Goal: Entertainment & Leisure: Consume media (video, audio)

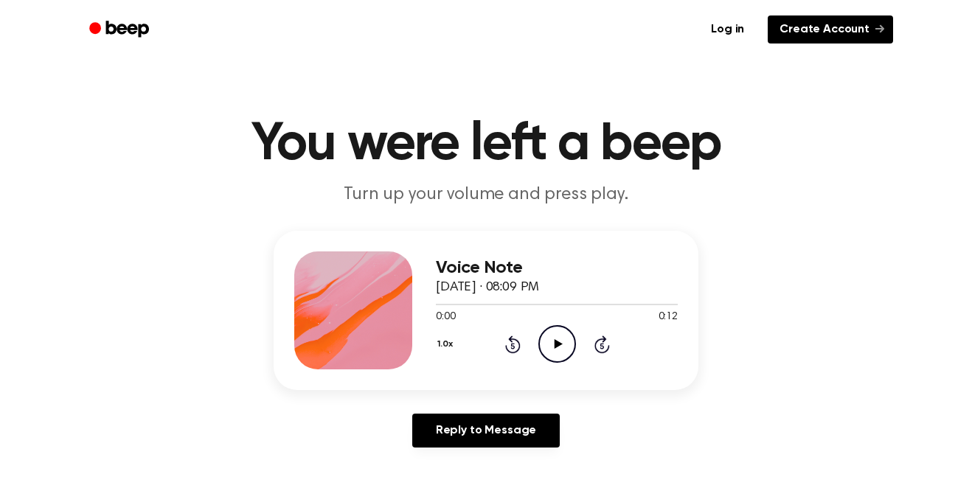
click at [867, 37] on link "Create Account" at bounding box center [830, 29] width 125 height 28
click at [575, 341] on circle at bounding box center [557, 344] width 36 height 36
click at [546, 320] on div "0:00 0:12" at bounding box center [557, 317] width 242 height 15
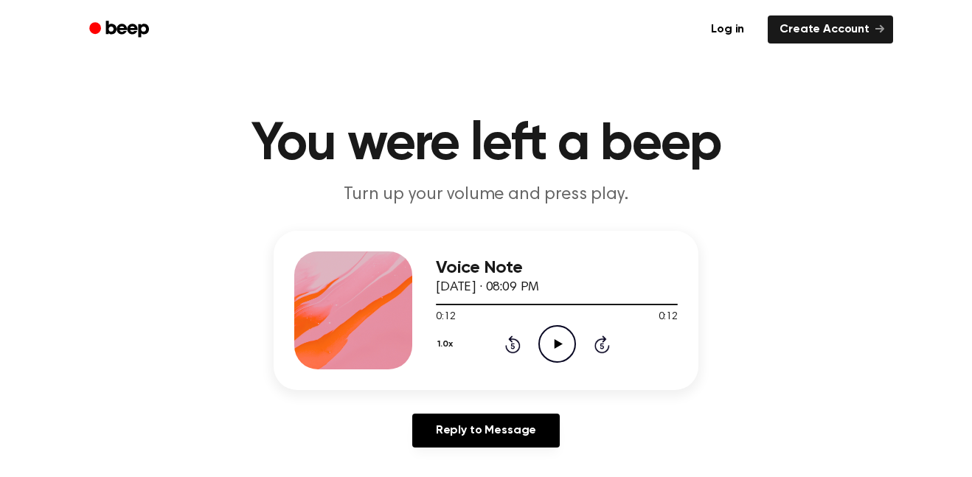
click at [545, 339] on icon "Play Audio" at bounding box center [557, 344] width 38 height 38
click at [555, 361] on icon "Play Audio" at bounding box center [557, 344] width 38 height 38
click at [574, 330] on icon "Play Audio" at bounding box center [557, 344] width 38 height 38
click at [560, 365] on div "Voice Note [DATE] · 08:09 PM 0:12 0:12 Your browser does not support the [objec…" at bounding box center [557, 310] width 242 height 118
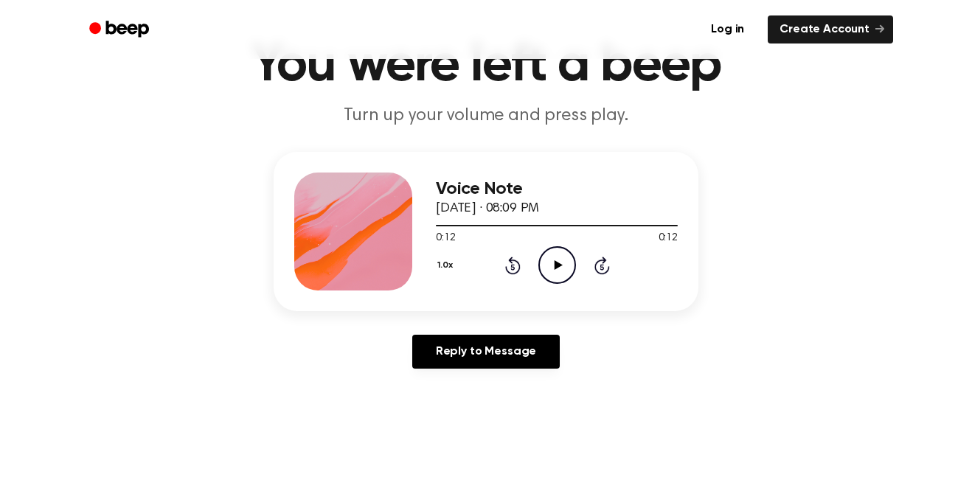
scroll to position [80, 0]
click at [567, 272] on icon "Play Audio" at bounding box center [557, 265] width 38 height 38
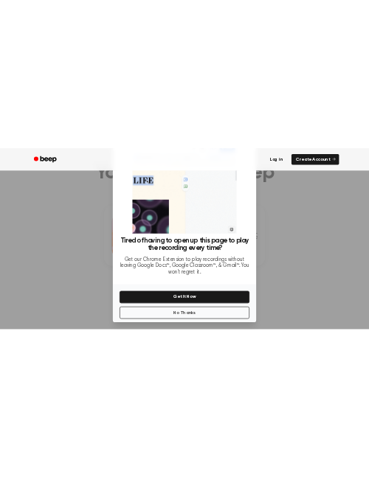
scroll to position [60, 0]
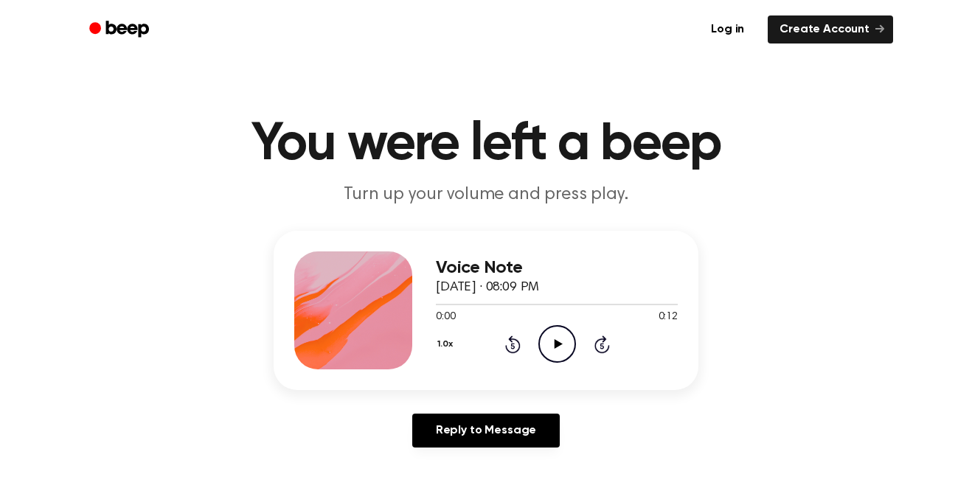
click at [559, 353] on icon "Play Audio" at bounding box center [557, 344] width 38 height 38
click at [539, 352] on icon "Play Audio" at bounding box center [557, 344] width 38 height 38
click at [552, 352] on icon "Play Audio" at bounding box center [557, 344] width 38 height 38
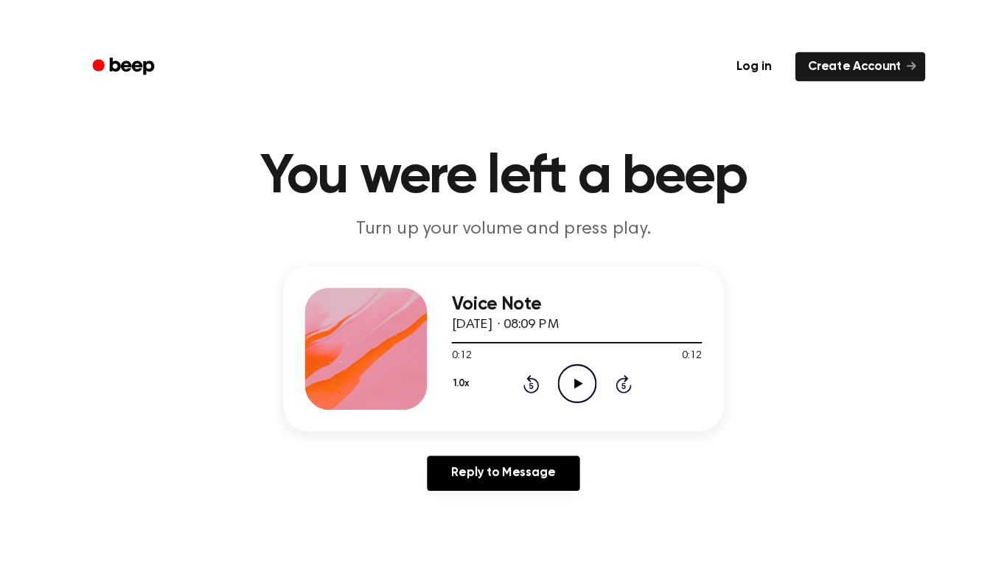
scroll to position [15, 0]
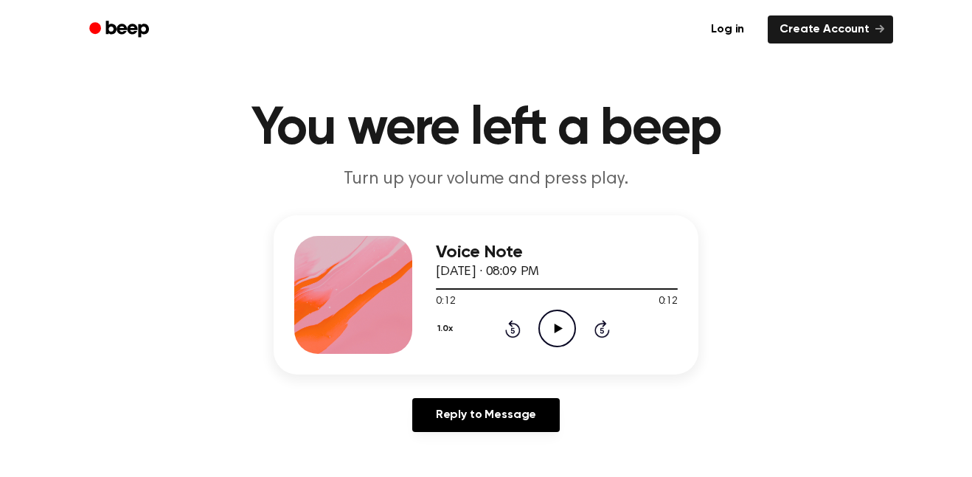
click at [557, 331] on icon at bounding box center [558, 329] width 8 height 10
click at [540, 343] on icon "Play Audio" at bounding box center [557, 329] width 38 height 38
click at [549, 329] on icon "Play Audio" at bounding box center [557, 329] width 38 height 38
click at [546, 348] on div "Voice Note September 14, 2025 · 08:09 PM 0:12 0:12 Your browser does not suppor…" at bounding box center [557, 295] width 242 height 118
click at [553, 342] on icon "Play Audio" at bounding box center [557, 329] width 38 height 38
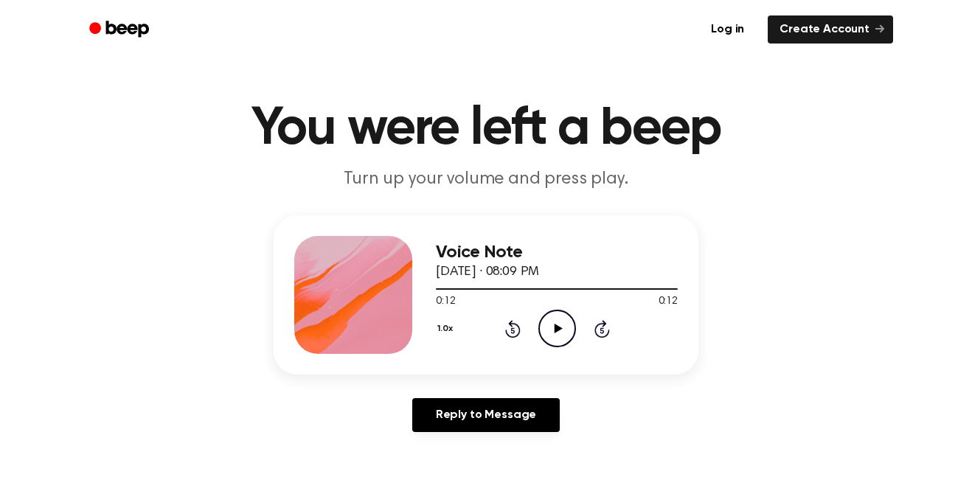
click at [556, 332] on icon at bounding box center [558, 329] width 8 height 10
click at [571, 332] on icon "Play Audio" at bounding box center [557, 329] width 38 height 38
click at [560, 328] on icon at bounding box center [558, 329] width 8 height 10
click at [561, 338] on icon "Play Audio" at bounding box center [557, 329] width 38 height 38
click at [547, 323] on icon "Play Audio" at bounding box center [557, 329] width 38 height 38
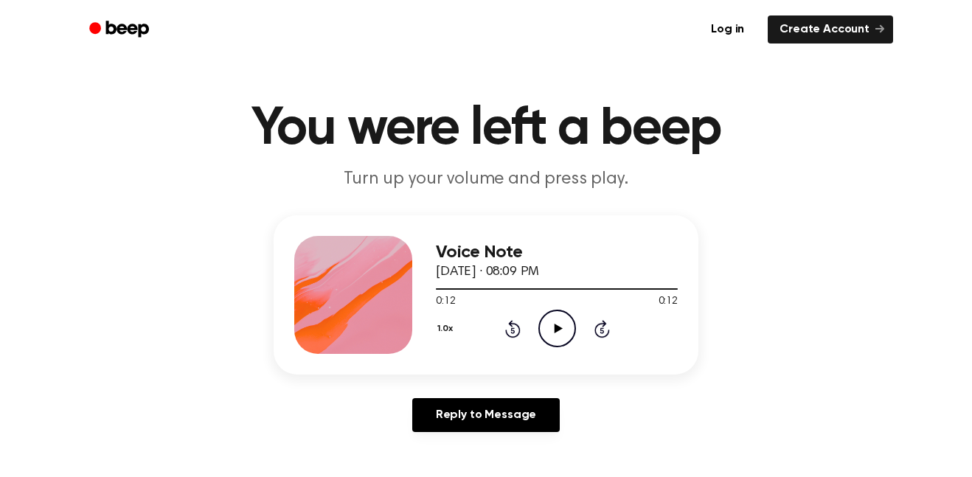
click at [547, 323] on icon "Play Audio" at bounding box center [557, 329] width 38 height 38
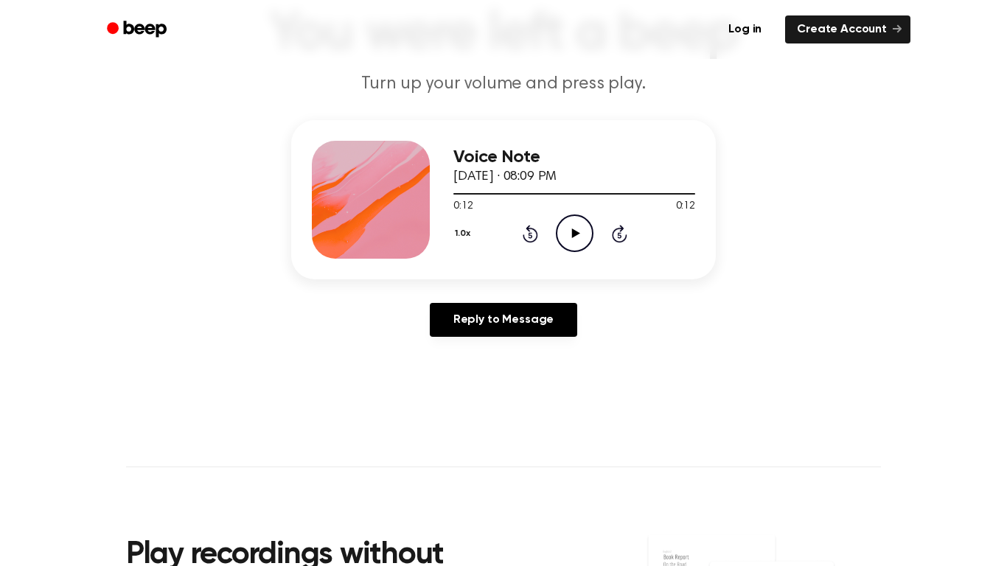
scroll to position [111, 0]
click at [529, 235] on icon "Rewind 5 seconds" at bounding box center [530, 232] width 16 height 19
click at [530, 234] on icon at bounding box center [530, 235] width 4 height 6
click at [574, 235] on icon at bounding box center [575, 233] width 8 height 10
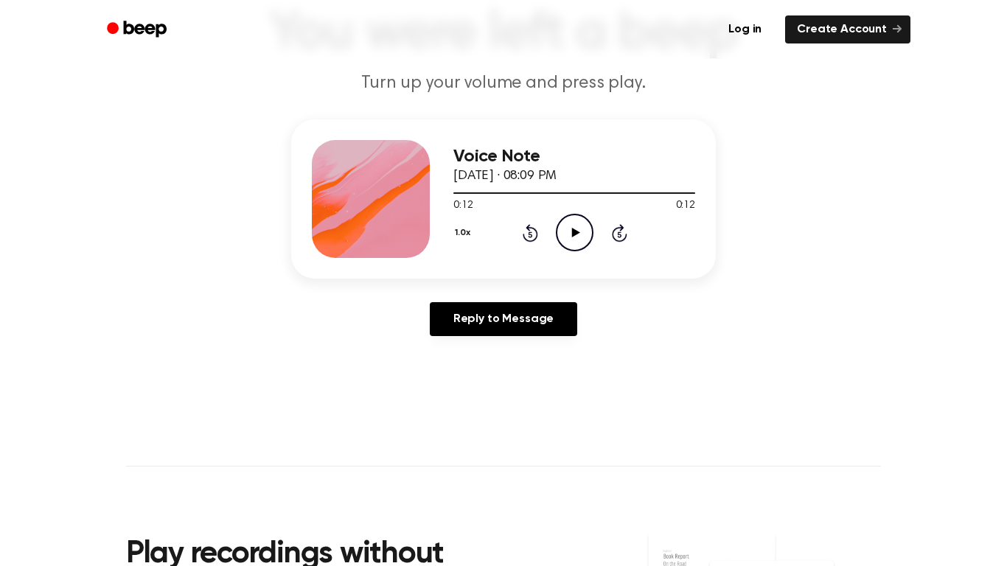
click at [575, 225] on icon "Play Audio" at bounding box center [575, 233] width 38 height 38
click at [556, 224] on icon "Play Audio" at bounding box center [575, 233] width 38 height 38
click at [530, 235] on icon at bounding box center [530, 235] width 4 height 6
click at [528, 237] on icon "Rewind 5 seconds" at bounding box center [530, 233] width 16 height 19
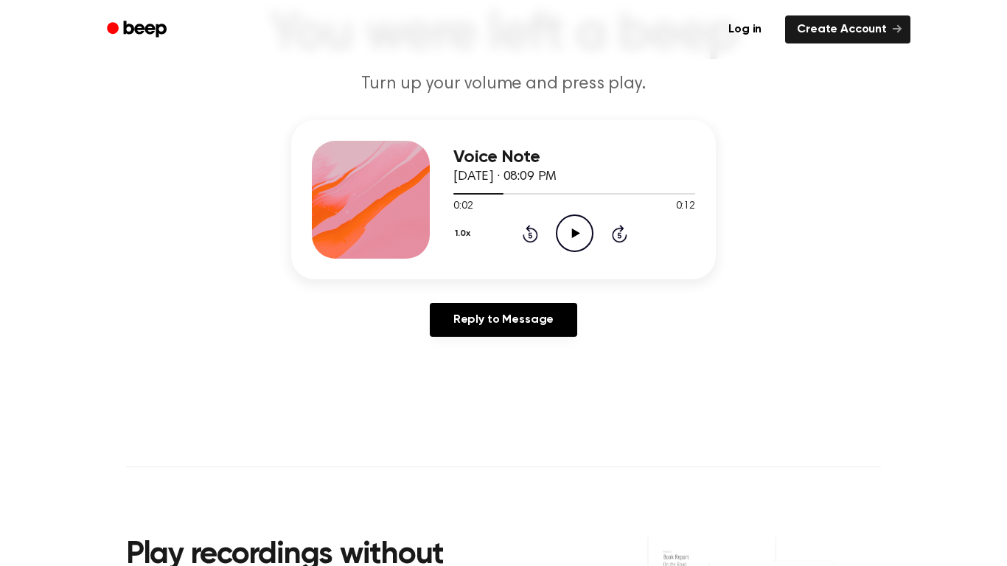
click at [531, 237] on icon "Rewind 5 seconds" at bounding box center [530, 233] width 16 height 19
click at [564, 226] on icon "Play Audio" at bounding box center [575, 234] width 38 height 38
click at [570, 214] on div "0:12 0:12" at bounding box center [574, 206] width 242 height 15
click at [530, 235] on icon at bounding box center [530, 235] width 4 height 6
click at [521, 228] on div "1.0x Rewind 5 seconds Play Audio Skip 5 seconds" at bounding box center [574, 234] width 242 height 38
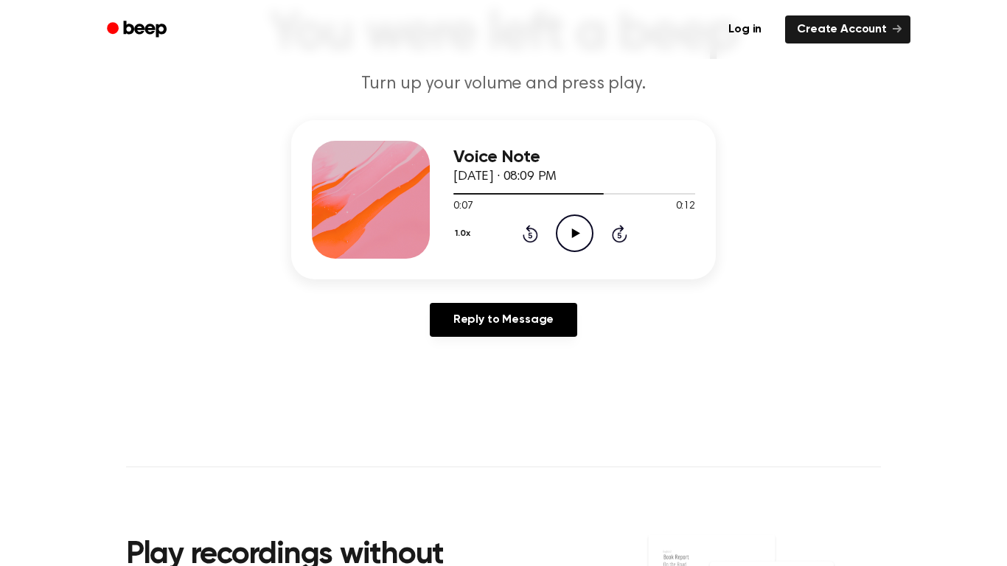
click at [530, 235] on icon at bounding box center [530, 235] width 4 height 6
click at [530, 236] on icon "Rewind 5 seconds" at bounding box center [530, 233] width 16 height 19
click at [522, 232] on icon "Rewind 5 seconds" at bounding box center [530, 233] width 16 height 19
click at [571, 237] on icon "Play Audio" at bounding box center [575, 234] width 38 height 38
click at [574, 229] on icon "Play Audio" at bounding box center [575, 234] width 38 height 38
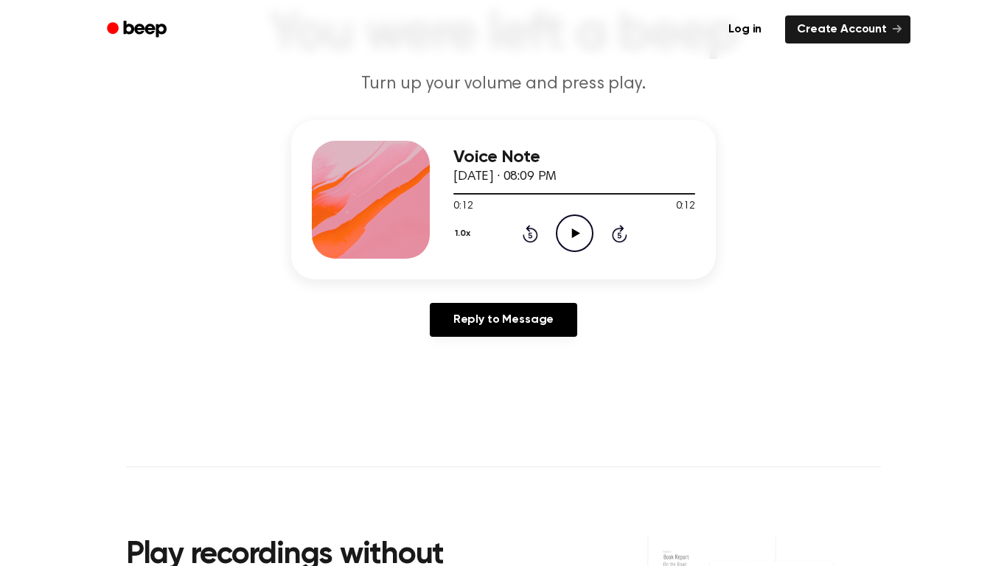
click at [566, 231] on icon "Play Audio" at bounding box center [575, 234] width 38 height 38
click at [563, 234] on icon "Play Audio" at bounding box center [575, 234] width 38 height 38
click at [589, 234] on icon "Pause Audio" at bounding box center [575, 234] width 38 height 38
click at [537, 237] on icon at bounding box center [530, 234] width 15 height 18
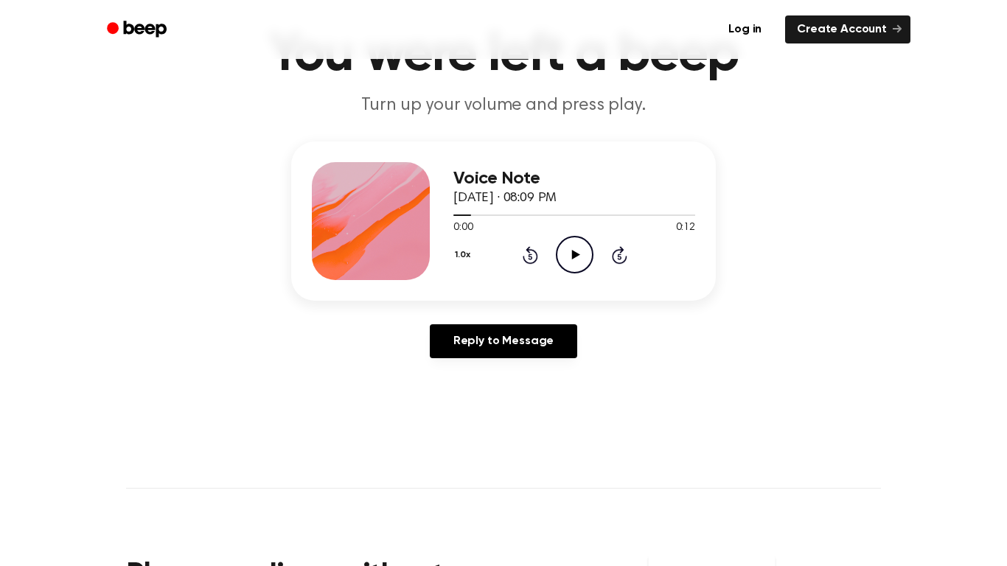
scroll to position [88, 0]
click at [619, 257] on icon at bounding box center [619, 257] width 4 height 6
click at [585, 254] on icon "Play Audio" at bounding box center [575, 256] width 38 height 38
click at [582, 257] on icon "Play Audio" at bounding box center [575, 256] width 38 height 38
click at [582, 252] on icon "Play Audio" at bounding box center [575, 256] width 38 height 38
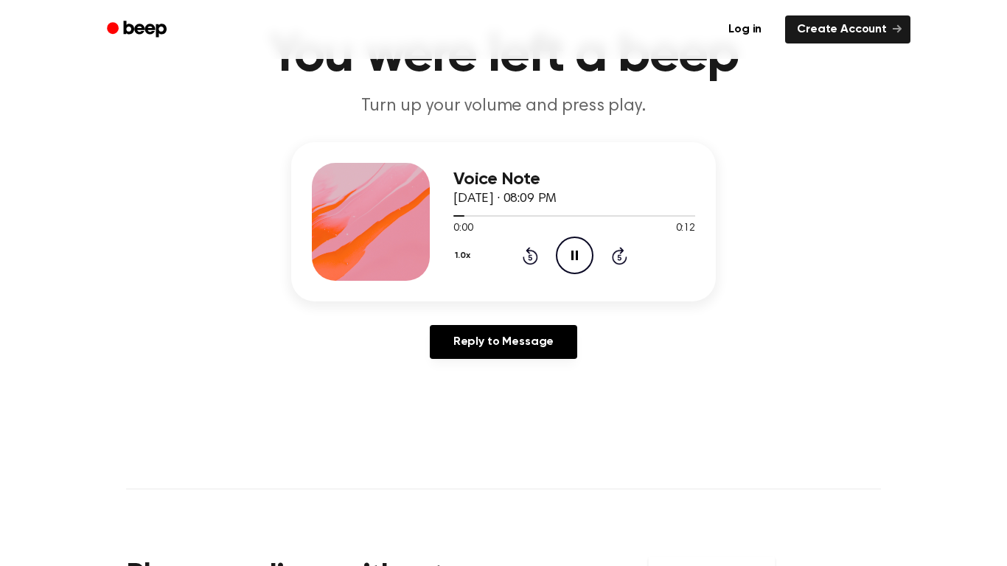
click at [534, 253] on icon at bounding box center [530, 256] width 15 height 18
click at [530, 257] on icon at bounding box center [530, 257] width 4 height 6
click at [538, 250] on icon "Rewind 5 seconds" at bounding box center [530, 255] width 16 height 19
click at [530, 257] on icon at bounding box center [530, 257] width 4 height 6
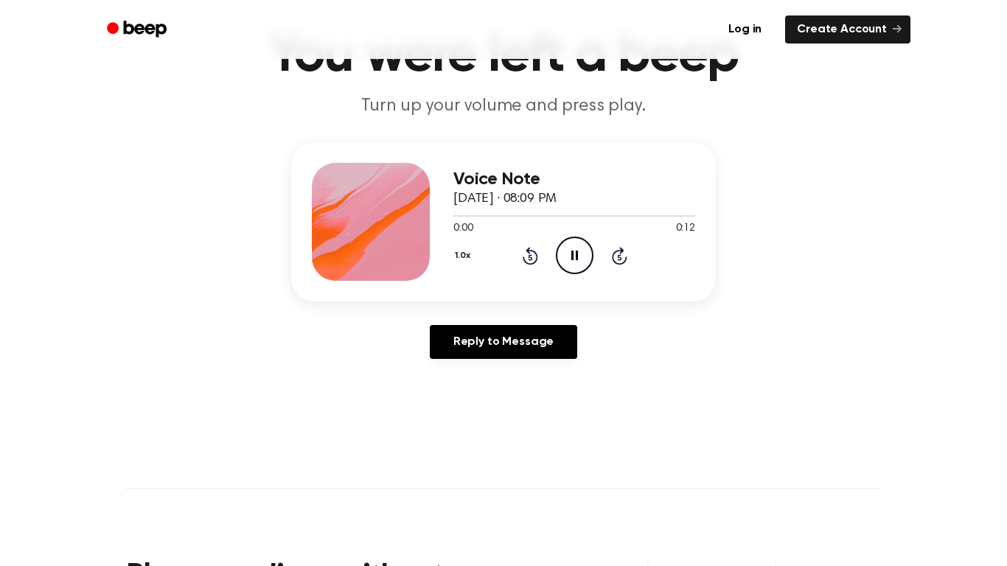
click at [534, 254] on icon "Rewind 5 seconds" at bounding box center [530, 255] width 16 height 19
click at [530, 257] on icon at bounding box center [530, 257] width 4 height 6
click at [535, 256] on icon "Rewind 5 seconds" at bounding box center [530, 255] width 16 height 19
click at [530, 257] on icon at bounding box center [530, 257] width 4 height 6
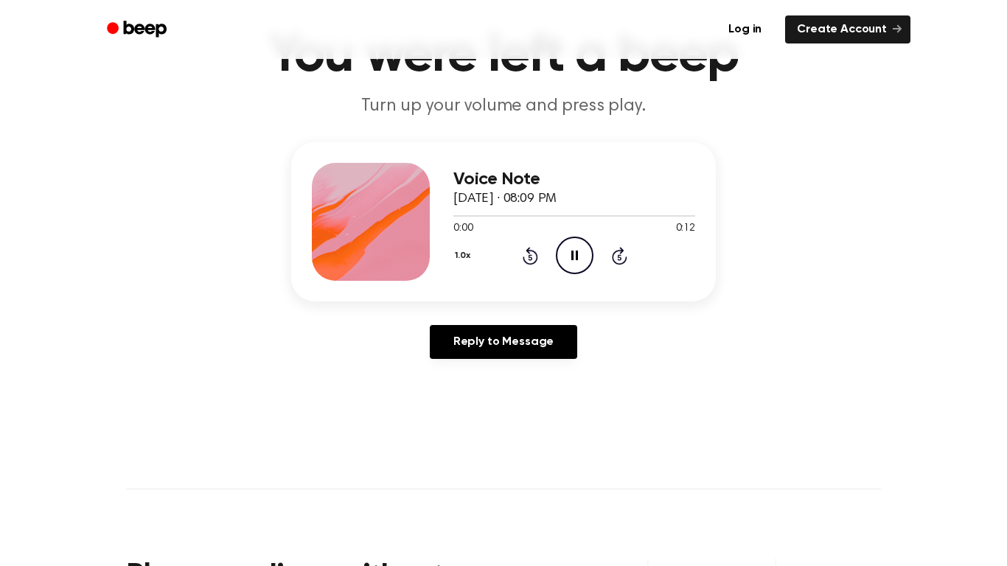
click at [530, 257] on icon at bounding box center [530, 257] width 4 height 6
click at [538, 257] on icon at bounding box center [530, 256] width 15 height 18
click at [538, 259] on div "1.0x Rewind 5 seconds Pause Audio Skip 5 seconds" at bounding box center [574, 256] width 242 height 38
click at [530, 257] on icon at bounding box center [530, 257] width 4 height 6
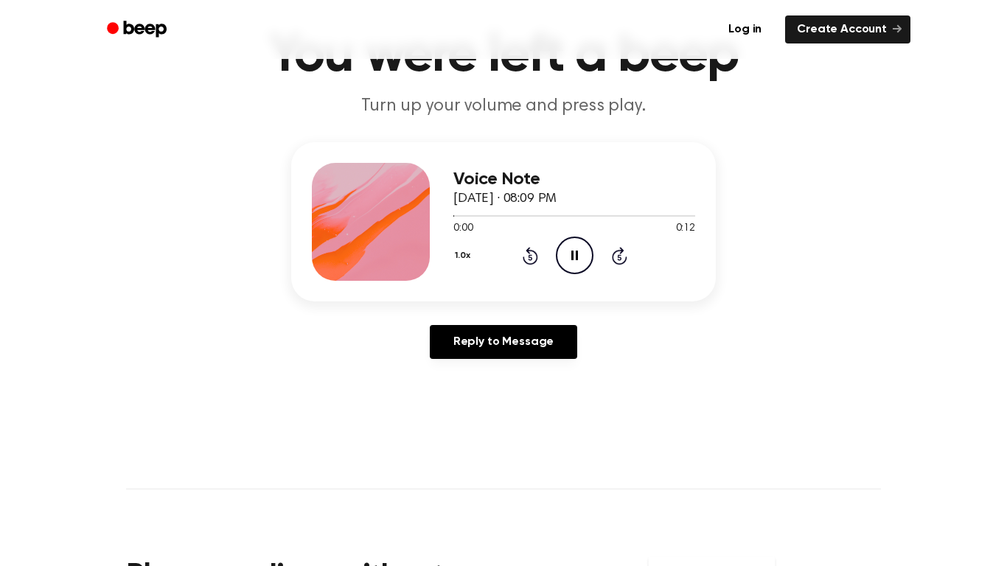
click at [530, 257] on icon at bounding box center [530, 257] width 4 height 6
click at [535, 256] on icon "Rewind 5 seconds" at bounding box center [530, 255] width 16 height 19
click at [530, 257] on icon at bounding box center [530, 257] width 4 height 6
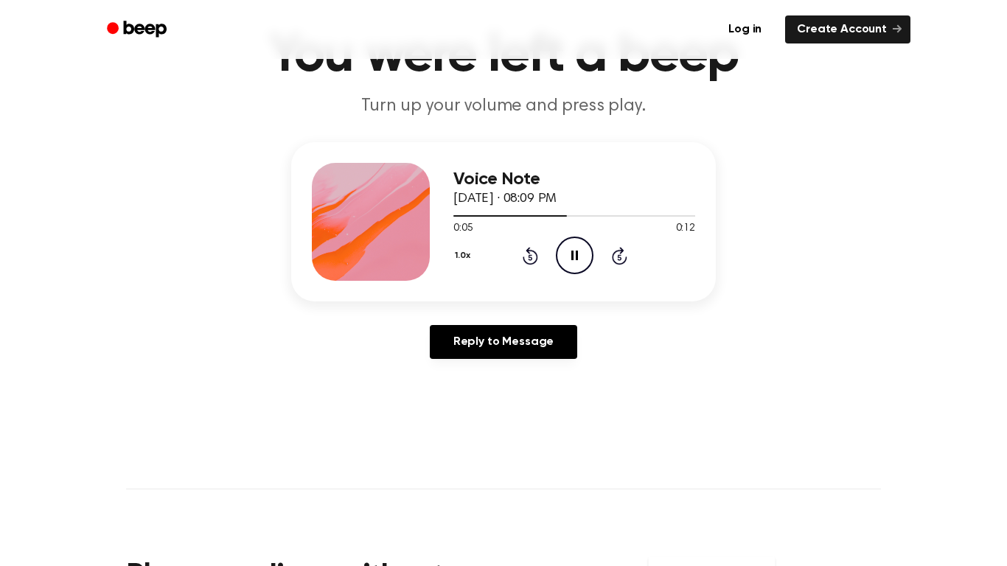
click at [530, 257] on icon at bounding box center [530, 257] width 4 height 6
click at [532, 251] on icon at bounding box center [530, 256] width 15 height 18
click at [530, 257] on icon at bounding box center [530, 257] width 4 height 6
click at [526, 248] on icon "Rewind 5 seconds" at bounding box center [530, 255] width 16 height 19
click at [529, 251] on icon at bounding box center [530, 256] width 15 height 18
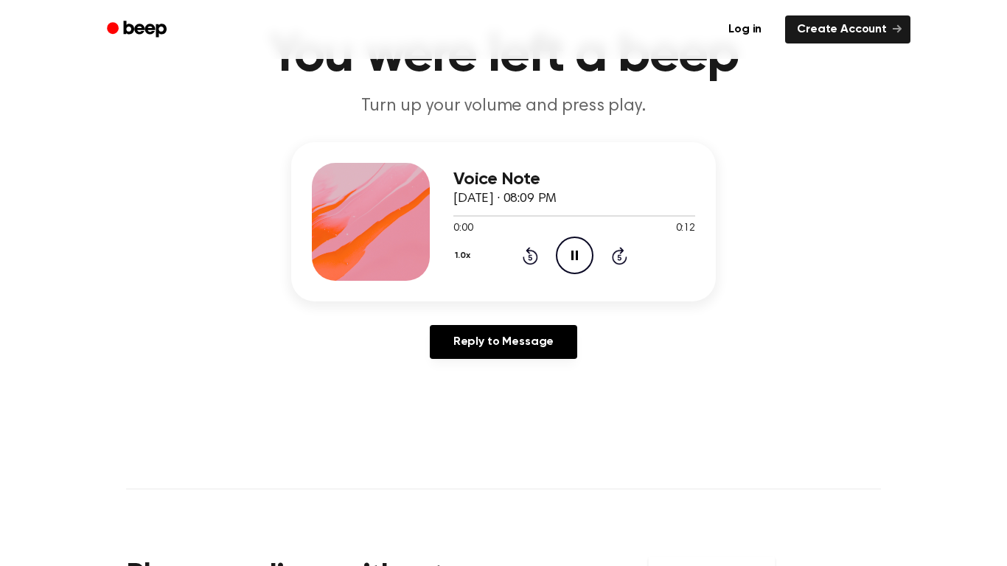
click at [530, 257] on icon at bounding box center [530, 257] width 4 height 6
click at [528, 251] on icon at bounding box center [530, 256] width 15 height 18
click at [529, 251] on icon at bounding box center [530, 256] width 15 height 18
click at [529, 248] on icon at bounding box center [530, 256] width 15 height 18
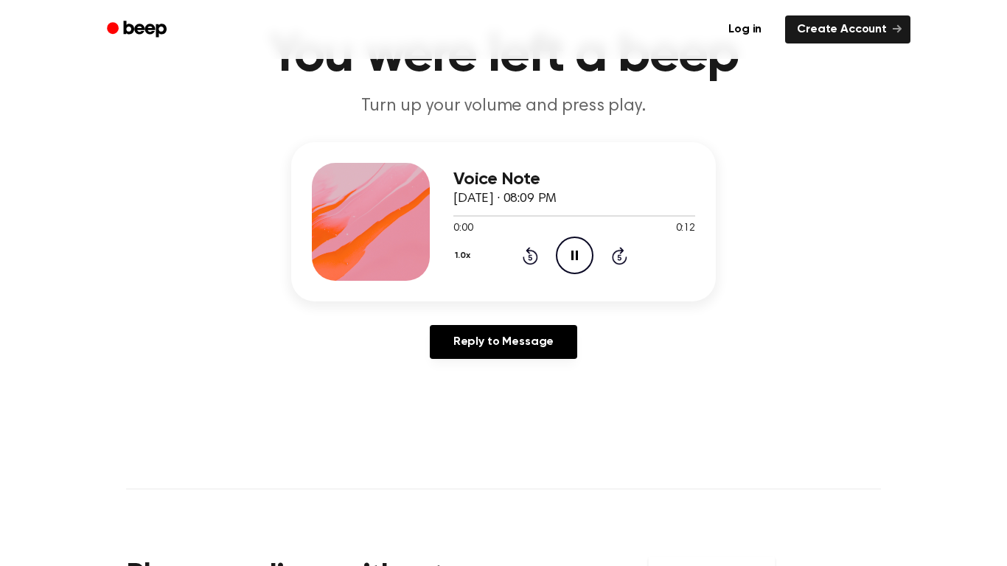
click at [518, 237] on div "1.0x Rewind 5 seconds Pause Audio Skip 5 seconds" at bounding box center [574, 256] width 242 height 38
click at [526, 248] on icon "Rewind 5 seconds" at bounding box center [530, 255] width 16 height 19
click at [518, 234] on div "0:00 0:12" at bounding box center [574, 228] width 242 height 15
click at [523, 248] on icon "Rewind 5 seconds" at bounding box center [530, 255] width 16 height 19
click at [525, 246] on icon "Rewind 5 seconds" at bounding box center [530, 255] width 16 height 19
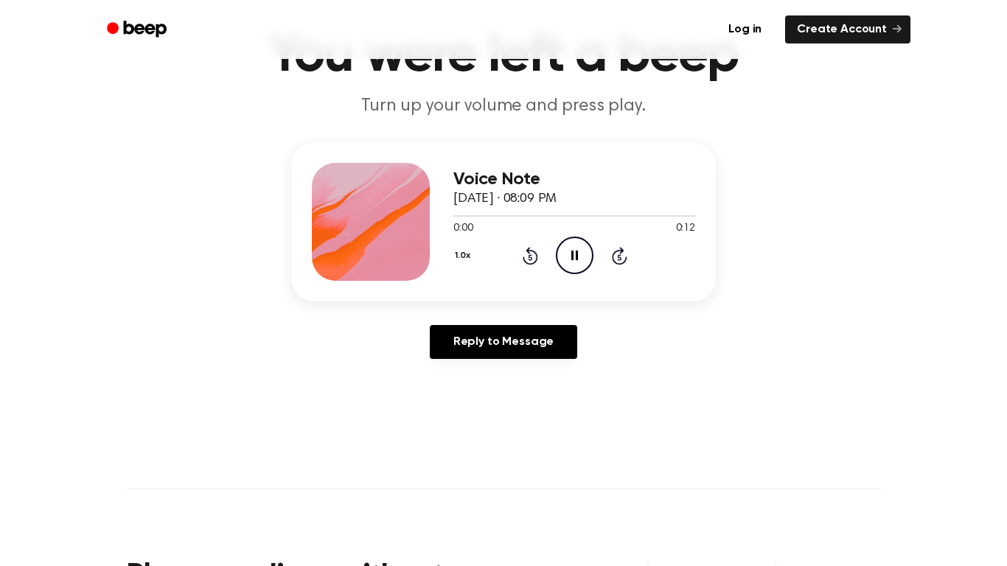
click at [521, 234] on div "0:00 0:12" at bounding box center [574, 228] width 242 height 15
click at [522, 237] on div "1.0x Rewind 5 seconds Pause Audio Skip 5 seconds" at bounding box center [574, 256] width 242 height 38
click at [528, 247] on icon "Rewind 5 seconds" at bounding box center [530, 255] width 16 height 19
click at [529, 249] on icon at bounding box center [530, 256] width 15 height 18
click at [529, 248] on icon at bounding box center [530, 256] width 15 height 18
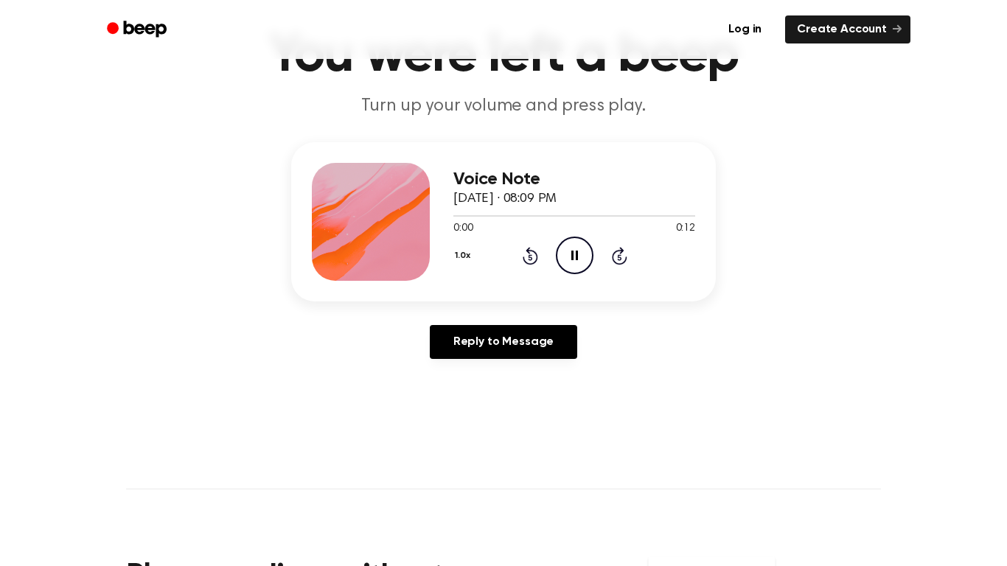
click at [521, 234] on div "0:00 0:12" at bounding box center [574, 228] width 242 height 15
click at [529, 247] on icon at bounding box center [530, 256] width 15 height 18
click at [529, 248] on icon at bounding box center [530, 256] width 15 height 18
click at [529, 247] on icon at bounding box center [530, 256] width 15 height 18
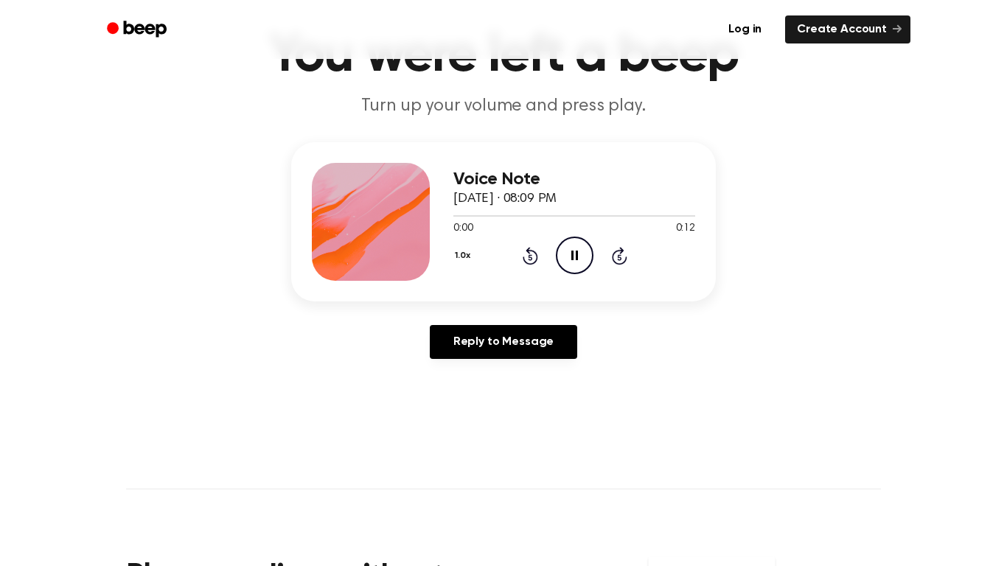
click at [529, 252] on icon at bounding box center [530, 256] width 15 height 18
click at [532, 246] on icon "Rewind 5 seconds" at bounding box center [530, 255] width 16 height 19
click at [530, 257] on icon at bounding box center [530, 257] width 4 height 6
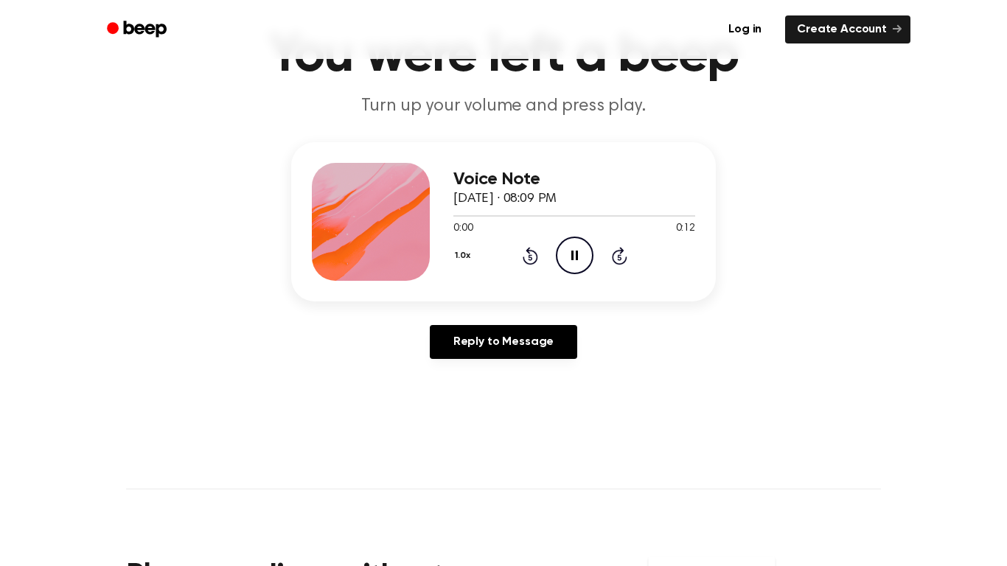
click at [530, 257] on icon at bounding box center [530, 257] width 4 height 6
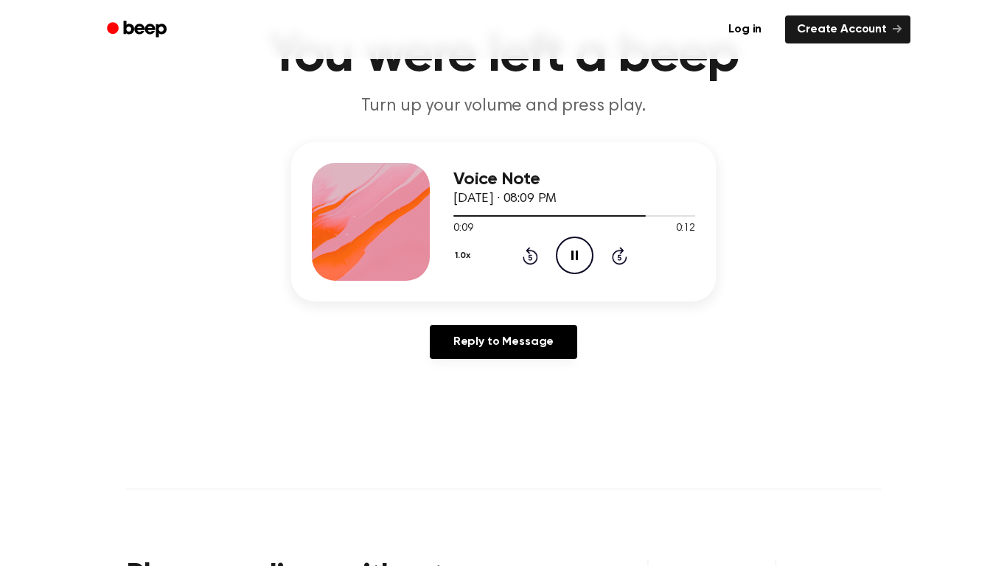
click at [619, 257] on icon at bounding box center [619, 257] width 4 height 6
click at [531, 260] on icon at bounding box center [530, 257] width 4 height 6
click at [534, 264] on icon at bounding box center [530, 256] width 15 height 18
click at [530, 257] on icon at bounding box center [530, 257] width 4 height 6
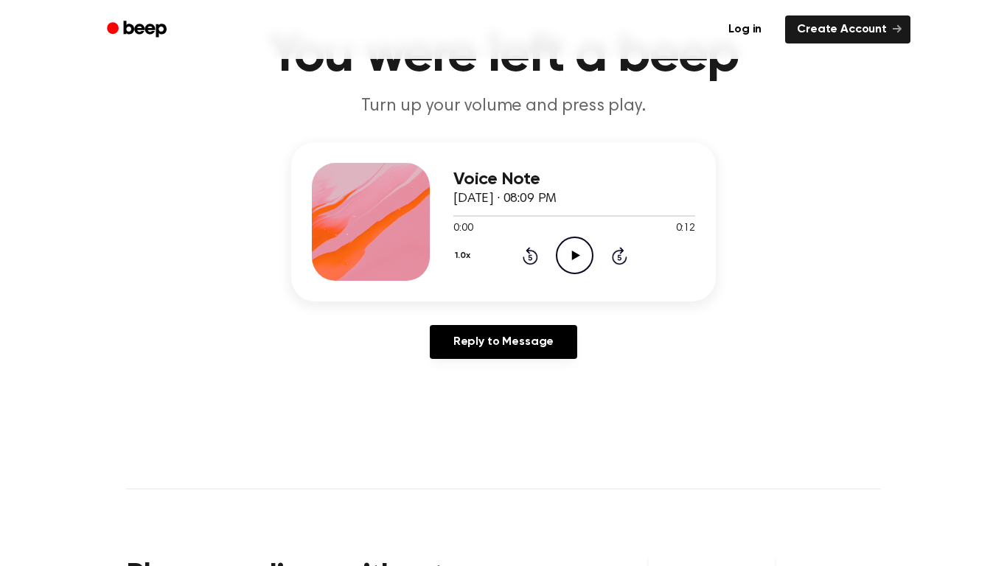
click at [566, 248] on icon "Play Audio" at bounding box center [575, 256] width 38 height 38
click at [571, 263] on icon "Play Audio" at bounding box center [575, 256] width 38 height 38
click at [561, 268] on circle at bounding box center [575, 255] width 36 height 36
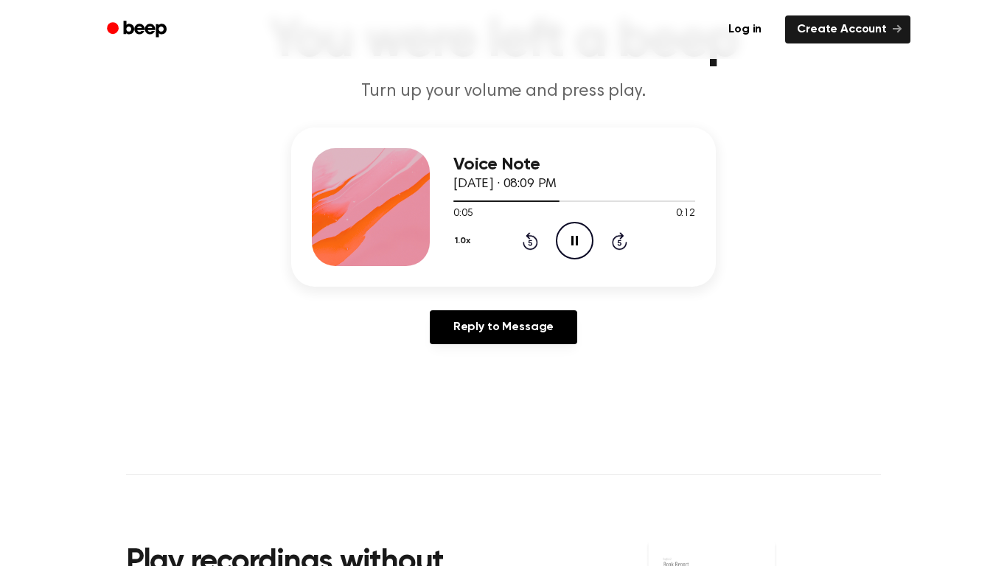
scroll to position [94, 0]
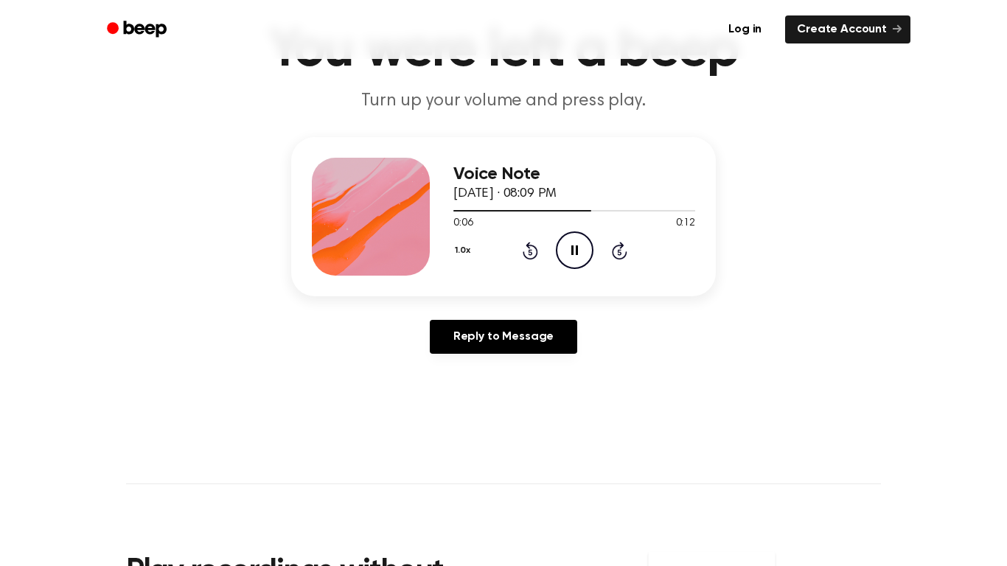
click at [556, 261] on icon "Pause Audio" at bounding box center [575, 251] width 38 height 38
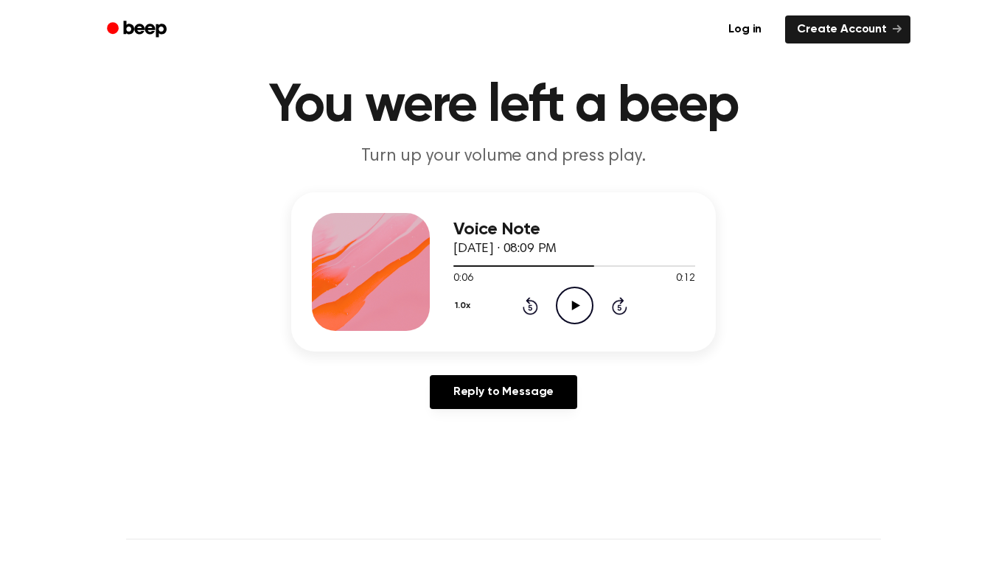
scroll to position [38, 0]
click at [568, 317] on icon "Play Audio" at bounding box center [575, 307] width 38 height 38
click at [552, 308] on div "1.0x Rewind 5 seconds Pause Audio Skip 5 seconds" at bounding box center [574, 307] width 242 height 38
click at [535, 313] on icon at bounding box center [530, 307] width 15 height 18
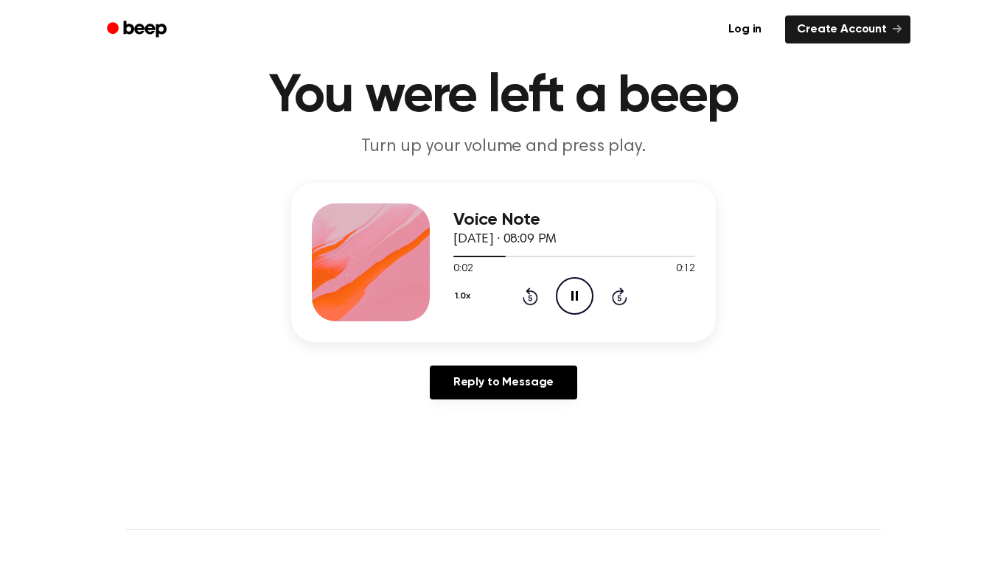
scroll to position [49, 0]
click at [549, 305] on div "1.0x Rewind 5 seconds Pause Audio Skip 5 seconds" at bounding box center [574, 295] width 242 height 38
click at [537, 305] on div "1.0x Rewind 5 seconds Pause Audio Skip 5 seconds" at bounding box center [574, 295] width 242 height 38
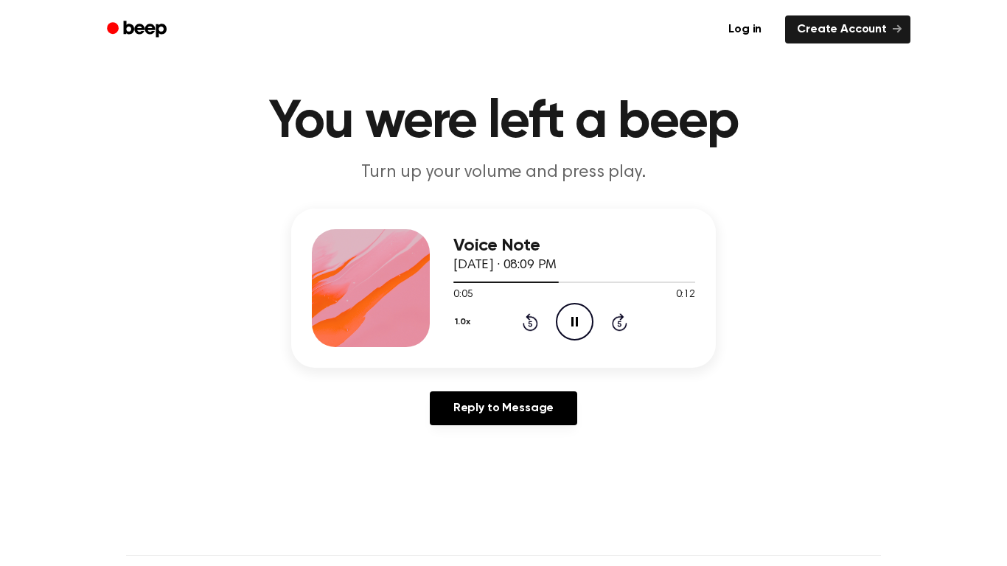
scroll to position [21, 0]
click at [530, 325] on icon "Rewind 5 seconds" at bounding box center [530, 322] width 16 height 19
click at [619, 342] on div "Voice Note September 14, 2025 · 08:09 PM 0:01 0:12 Your browser does not suppor…" at bounding box center [574, 289] width 242 height 118
click at [627, 333] on div "1.0x Rewind 5 seconds Pause Audio Skip 5 seconds" at bounding box center [574, 323] width 242 height 38
click at [619, 324] on icon at bounding box center [619, 324] width 4 height 6
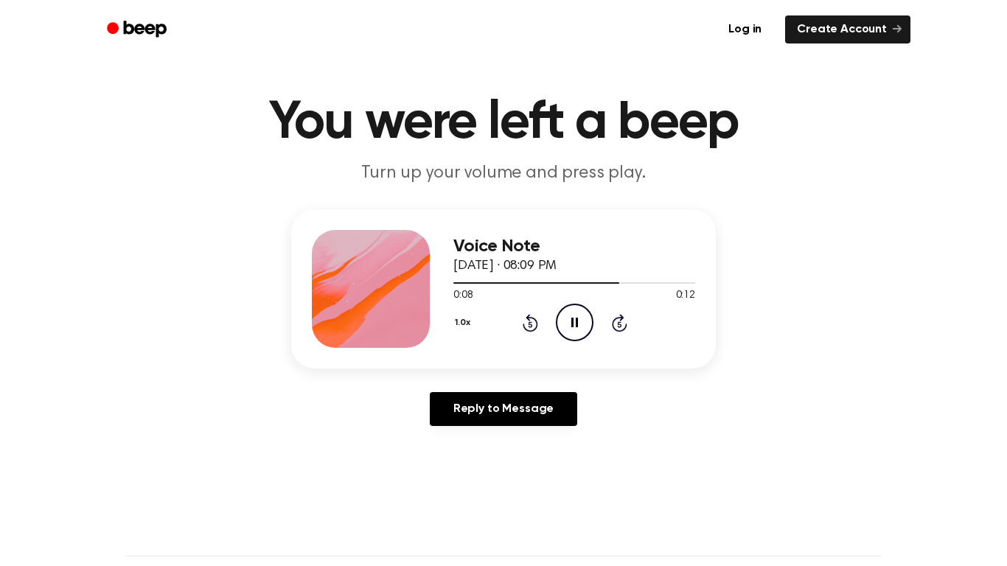
click at [619, 324] on icon at bounding box center [619, 324] width 4 height 6
click at [568, 329] on icon "Play Audio" at bounding box center [575, 323] width 38 height 38
click at [579, 326] on icon "Play Audio" at bounding box center [575, 323] width 38 height 38
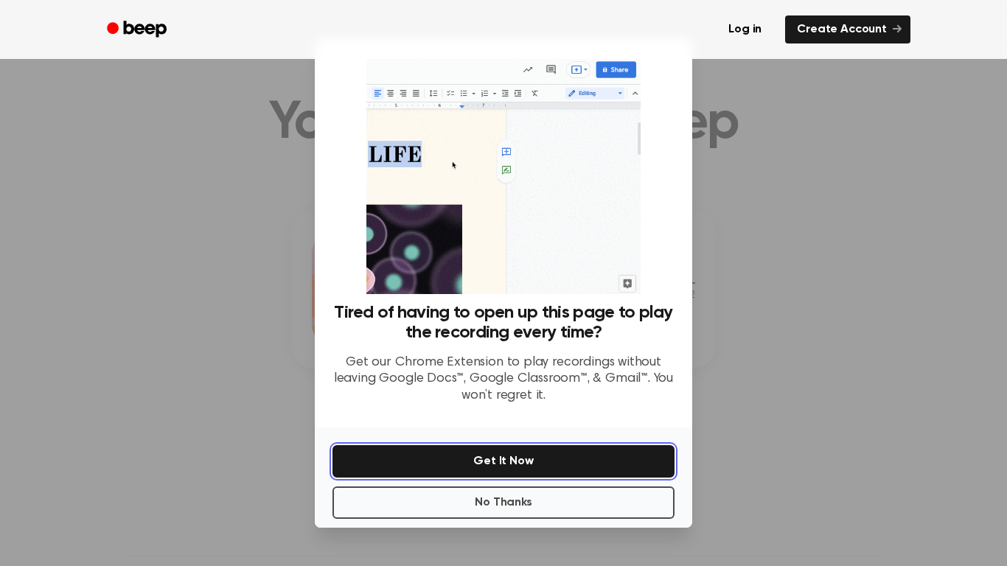
click at [336, 455] on button "Get It Now" at bounding box center [504, 461] width 342 height 32
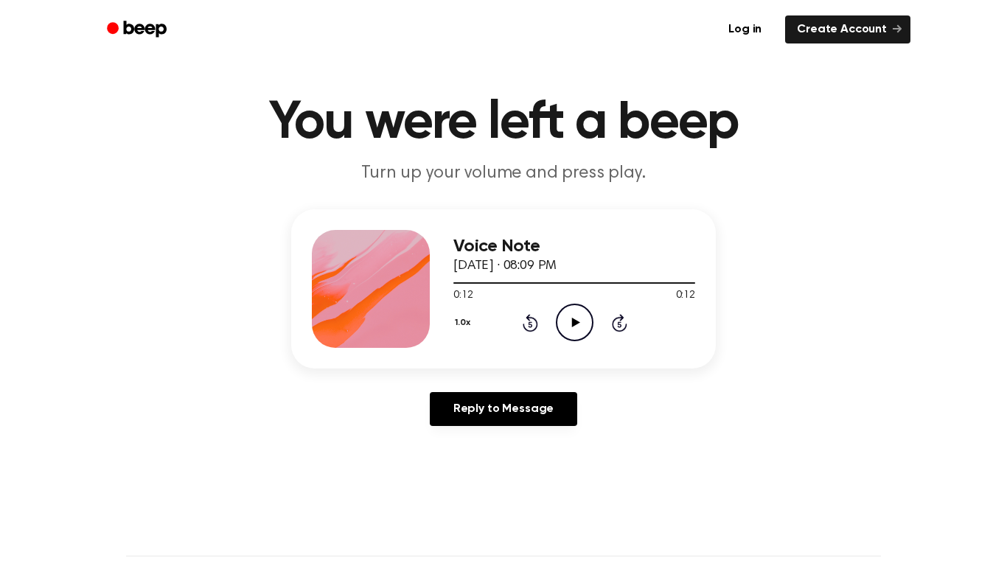
click at [580, 336] on icon "Play Audio" at bounding box center [575, 323] width 38 height 38
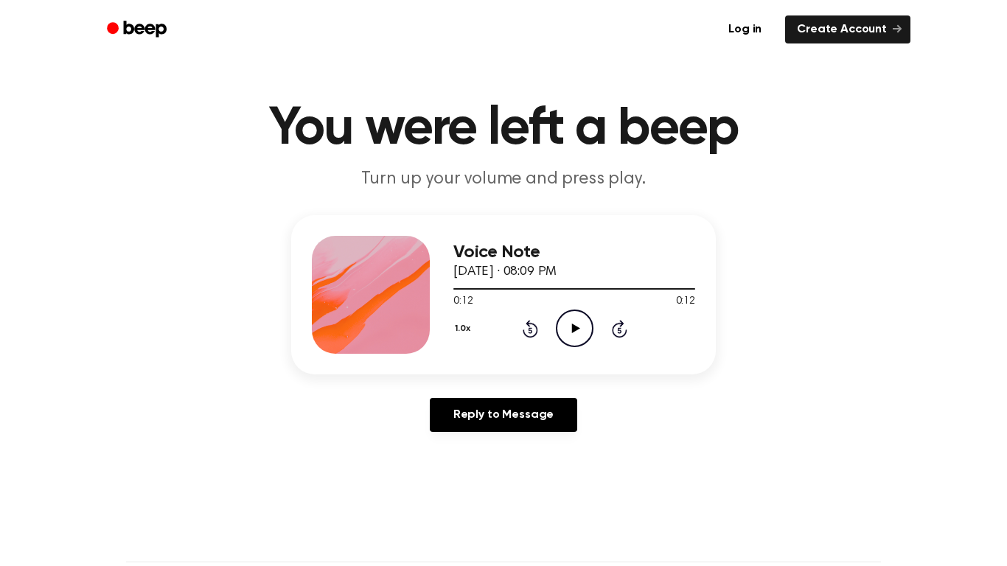
click at [560, 333] on icon "Play Audio" at bounding box center [575, 329] width 38 height 38
click at [530, 330] on icon at bounding box center [530, 330] width 4 height 6
click at [580, 315] on icon "Pause Audio" at bounding box center [575, 329] width 38 height 38
click at [563, 330] on icon "Play Audio" at bounding box center [575, 329] width 38 height 38
click at [564, 319] on icon "Pause Audio" at bounding box center [575, 329] width 38 height 38
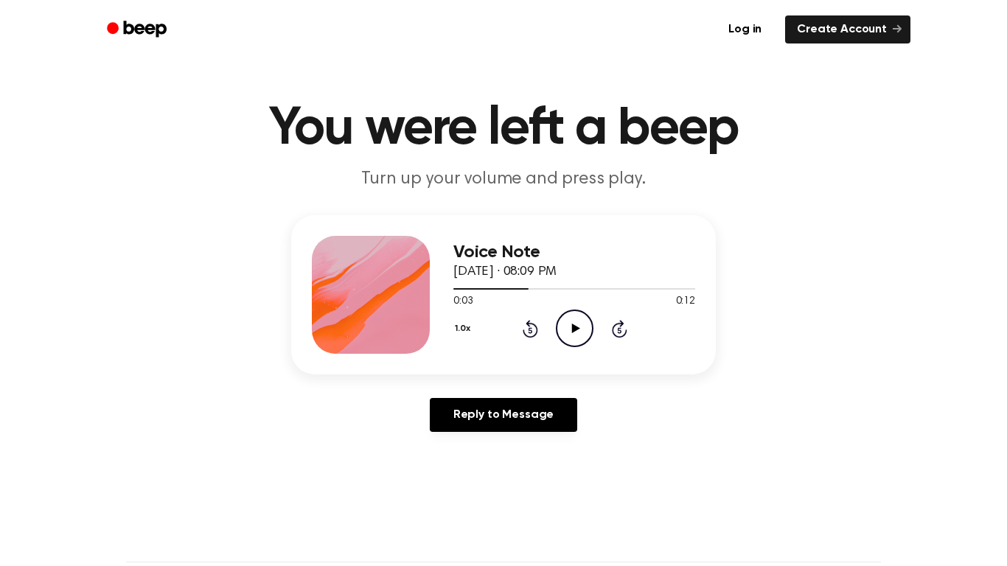
click at [567, 338] on icon "Play Audio" at bounding box center [575, 329] width 38 height 38
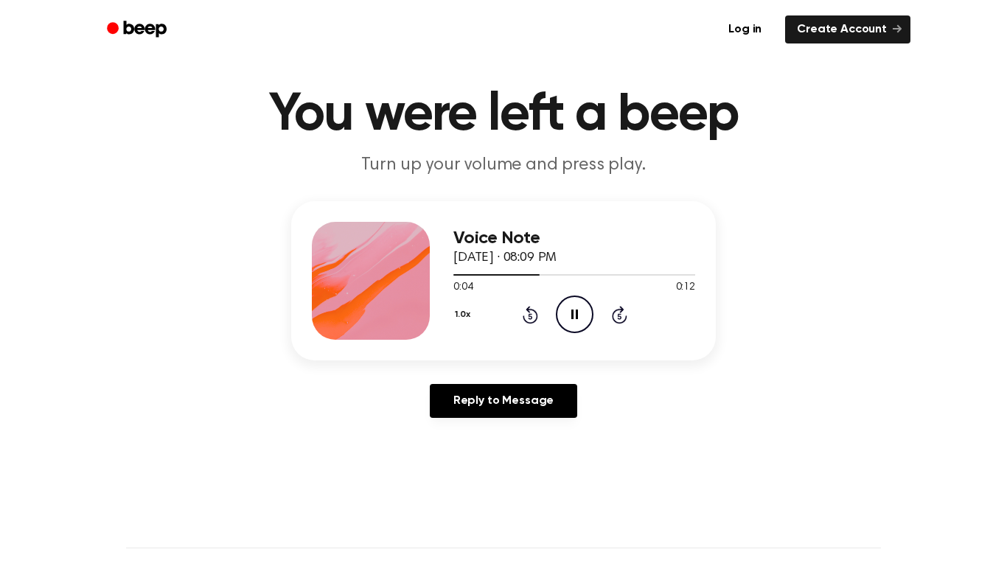
click at [578, 321] on icon "Pause Audio" at bounding box center [575, 315] width 38 height 38
click at [522, 321] on icon "Rewind 5 seconds" at bounding box center [530, 314] width 16 height 19
click at [569, 314] on icon "Play Audio" at bounding box center [575, 315] width 38 height 38
click at [582, 302] on icon "Play Audio" at bounding box center [575, 315] width 38 height 38
click at [563, 320] on icon "Play Audio" at bounding box center [575, 315] width 38 height 38
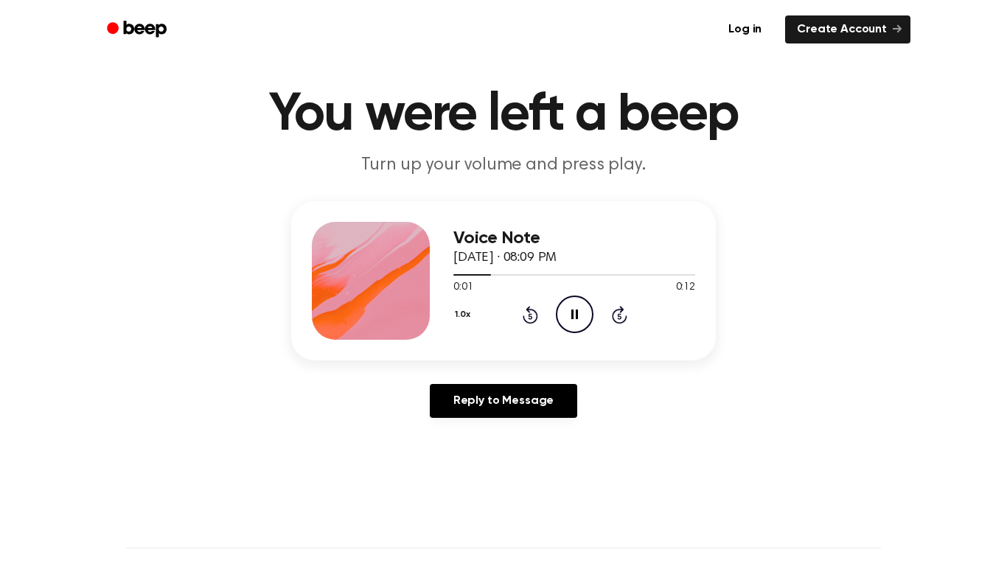
click at [572, 300] on icon "Pause Audio" at bounding box center [575, 315] width 38 height 38
click at [576, 325] on icon "Play Audio" at bounding box center [575, 315] width 38 height 38
click at [523, 305] on icon "Rewind 5 seconds" at bounding box center [530, 314] width 16 height 19
click at [580, 328] on icon "Pause Audio" at bounding box center [575, 315] width 38 height 38
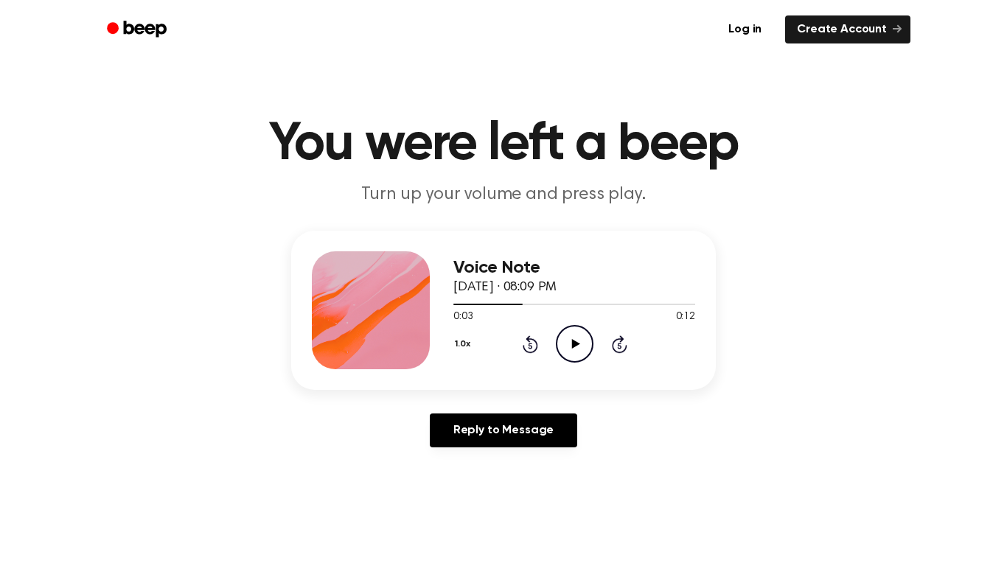
click at [532, 351] on icon "Rewind 5 seconds" at bounding box center [530, 344] width 16 height 19
click at [565, 350] on icon "Play Audio" at bounding box center [575, 344] width 38 height 38
click at [575, 340] on icon "Pause Audio" at bounding box center [575, 344] width 38 height 38
click at [571, 347] on icon "Play Audio" at bounding box center [575, 344] width 38 height 38
click at [530, 346] on icon at bounding box center [530, 346] width 4 height 6
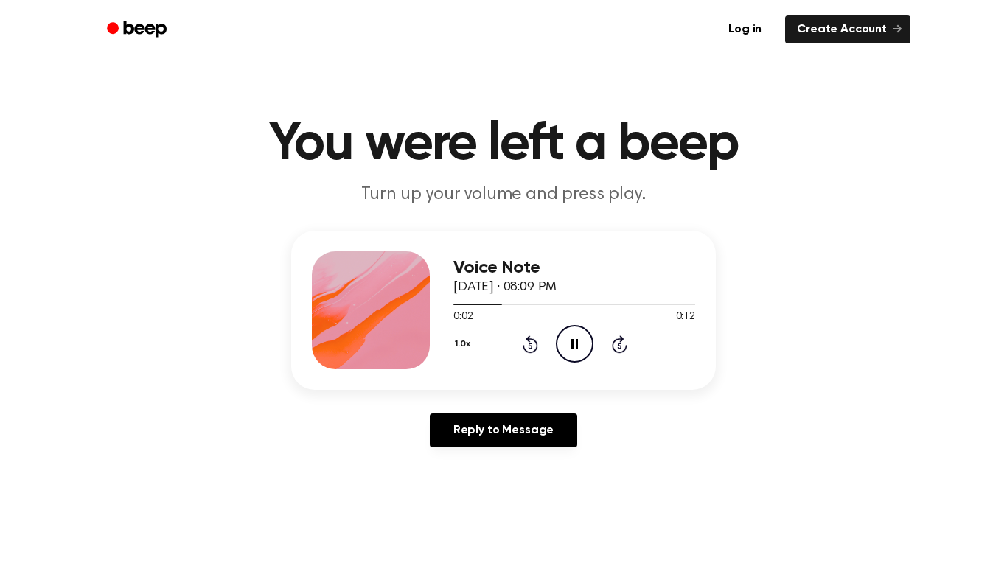
click at [538, 348] on div "1.0x Rewind 5 seconds Pause Audio Skip 5 seconds" at bounding box center [574, 344] width 242 height 38
click at [576, 352] on icon "Pause Audio" at bounding box center [575, 344] width 38 height 38
click at [530, 346] on icon at bounding box center [530, 346] width 4 height 6
click at [563, 348] on icon "Play Audio" at bounding box center [575, 344] width 38 height 38
click at [568, 342] on icon "Pause Audio" at bounding box center [575, 344] width 38 height 38
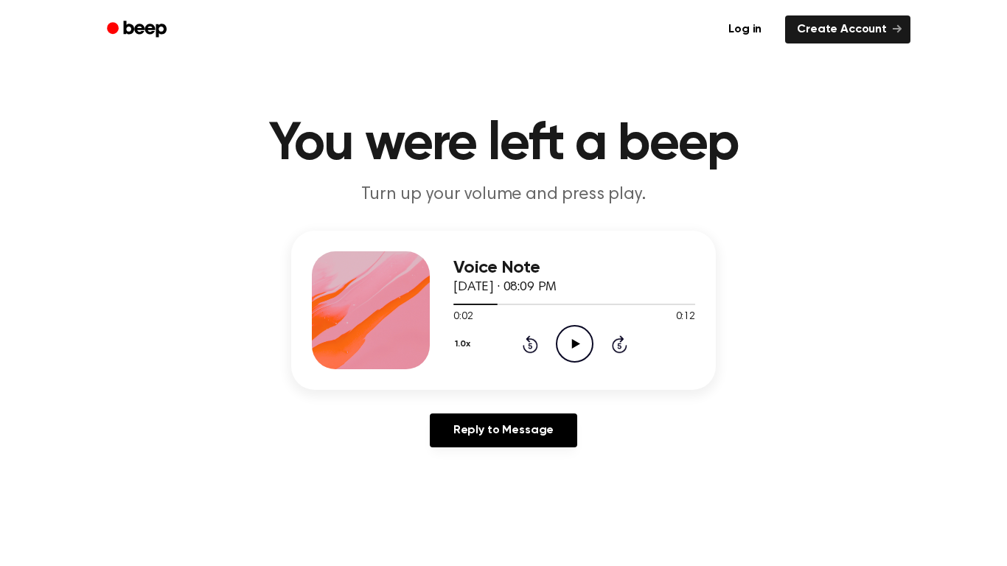
click at [523, 348] on icon at bounding box center [530, 344] width 15 height 18
click at [462, 345] on button "1.0x" at bounding box center [464, 344] width 22 height 25
click at [479, 408] on span "0.8x" at bounding box center [477, 405] width 18 height 15
click at [569, 340] on icon "Play Audio" at bounding box center [575, 344] width 38 height 38
click at [575, 350] on icon "Pause Audio" at bounding box center [575, 344] width 38 height 38
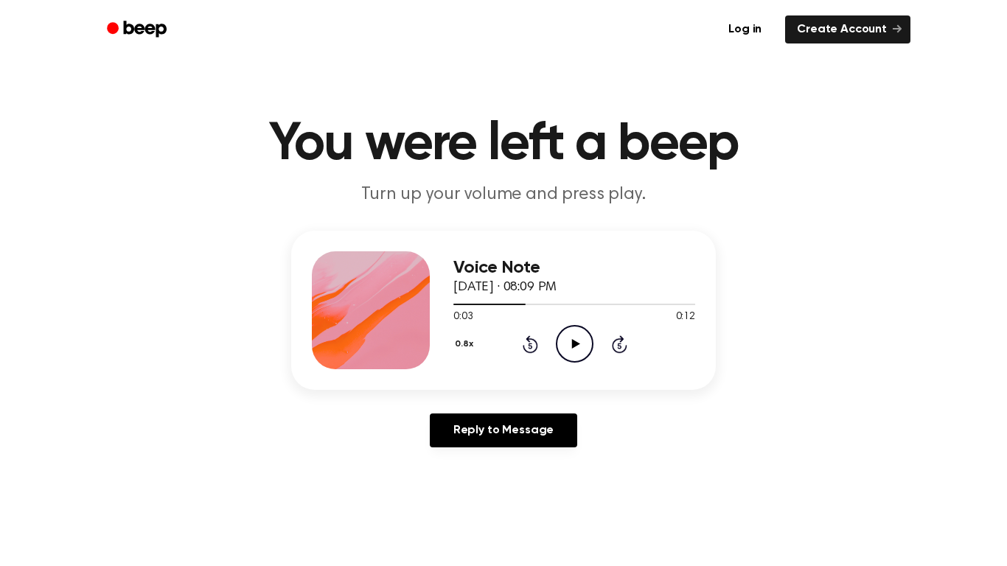
click at [569, 348] on icon "Play Audio" at bounding box center [575, 344] width 38 height 38
click at [530, 346] on icon at bounding box center [530, 346] width 4 height 6
click at [531, 343] on icon "Rewind 5 seconds" at bounding box center [530, 344] width 16 height 19
click at [556, 361] on icon "Pause Audio" at bounding box center [575, 344] width 38 height 38
click at [565, 338] on icon "Play Audio" at bounding box center [575, 344] width 38 height 38
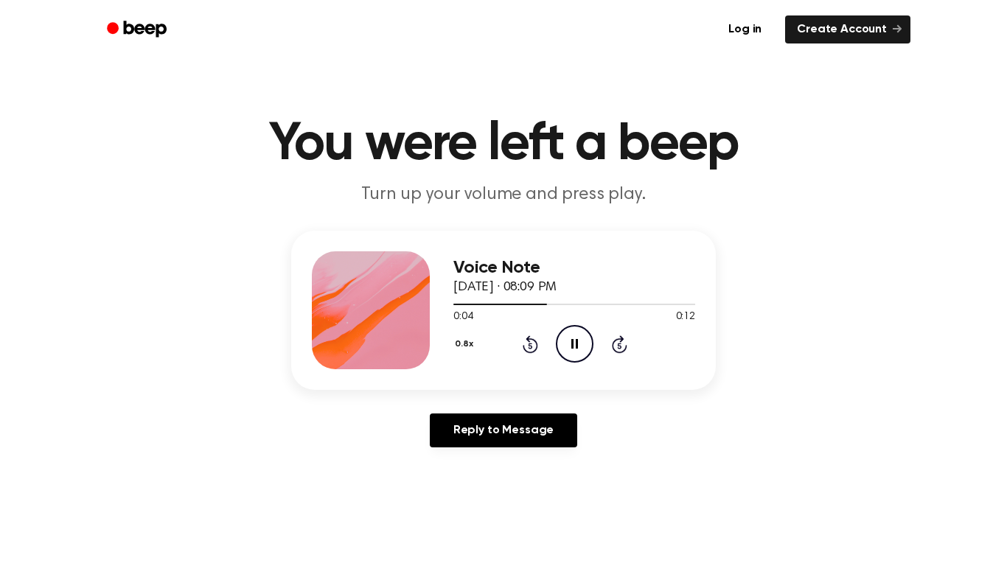
click at [572, 339] on icon "Pause Audio" at bounding box center [575, 344] width 38 height 38
click at [530, 346] on icon at bounding box center [530, 346] width 4 height 6
click at [565, 342] on icon "Play Audio" at bounding box center [575, 344] width 38 height 38
click at [576, 339] on icon "Pause Audio" at bounding box center [575, 344] width 38 height 38
click at [580, 344] on icon "Play Audio" at bounding box center [575, 344] width 38 height 38
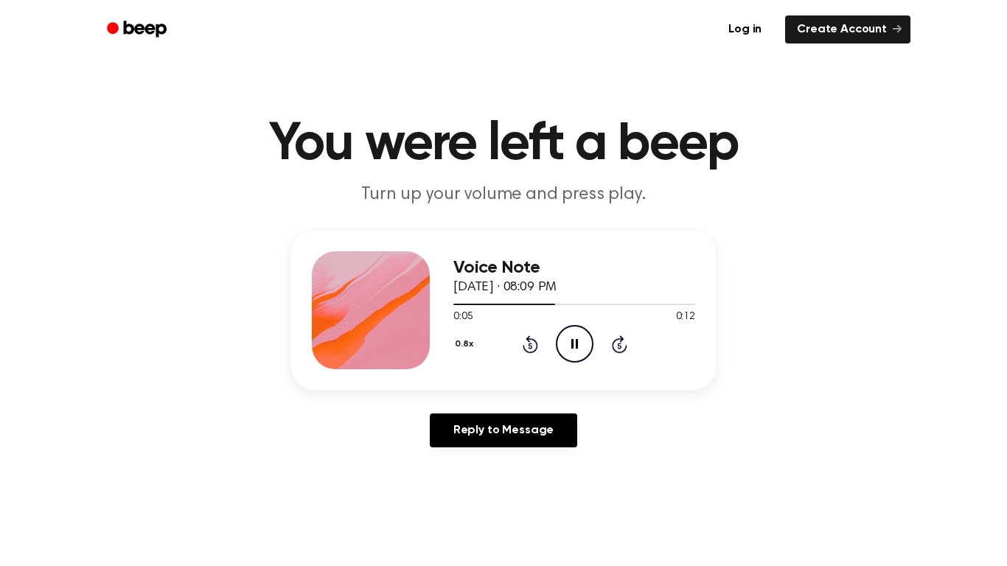
click at [529, 341] on icon at bounding box center [530, 344] width 15 height 18
click at [566, 351] on icon "Pause Audio" at bounding box center [575, 344] width 38 height 38
click at [538, 377] on div "Voice Note September 14, 2025 · 08:09 PM 0:07 0:12 Your browser does not suppor…" at bounding box center [503, 310] width 425 height 159
click at [526, 345] on icon "Rewind 5 seconds" at bounding box center [530, 344] width 16 height 19
click at [571, 343] on icon "Play Audio" at bounding box center [575, 344] width 38 height 38
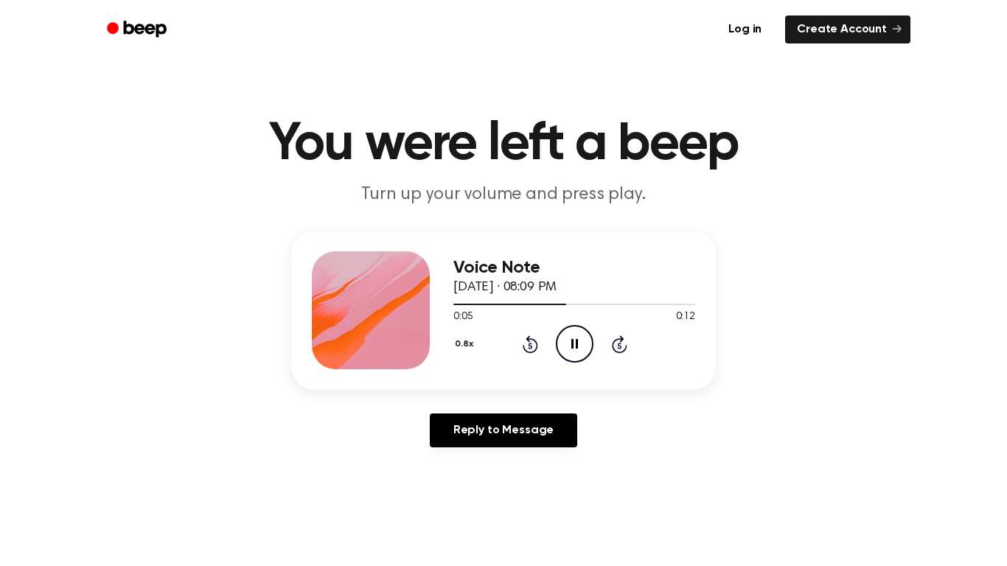
scroll to position [7, 0]
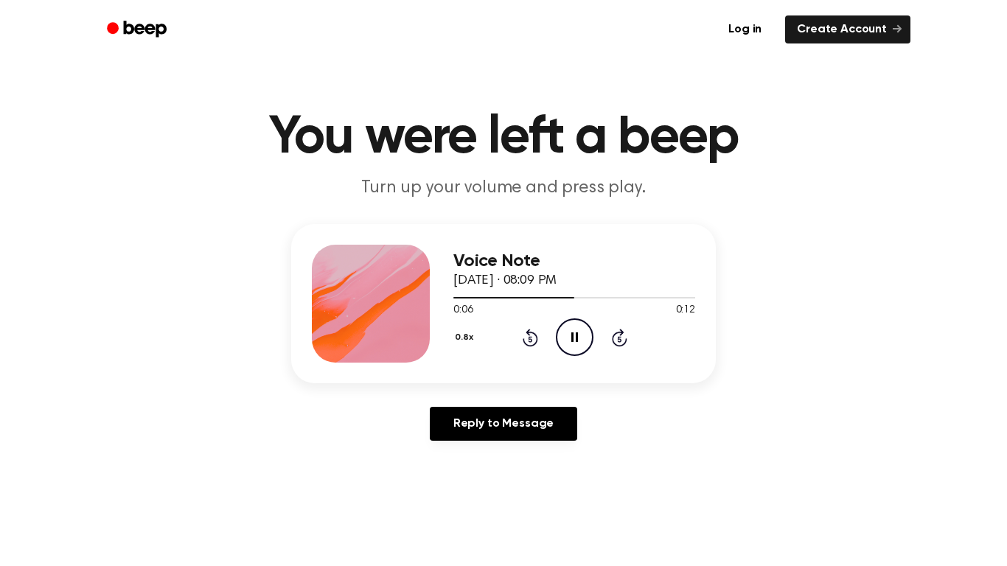
click at [534, 359] on div "Voice Note September 14, 2025 · 08:09 PM 0:06 0:12 Your browser does not suppor…" at bounding box center [574, 304] width 242 height 118
click at [537, 357] on div "Voice Note September 14, 2025 · 08:09 PM 0:06 0:12 Your browser does not suppor…" at bounding box center [574, 304] width 242 height 118
click at [530, 339] on icon at bounding box center [530, 339] width 4 height 6
click at [568, 335] on icon "Pause Audio" at bounding box center [575, 338] width 38 height 38
click at [565, 343] on icon "Play Audio" at bounding box center [575, 338] width 38 height 38
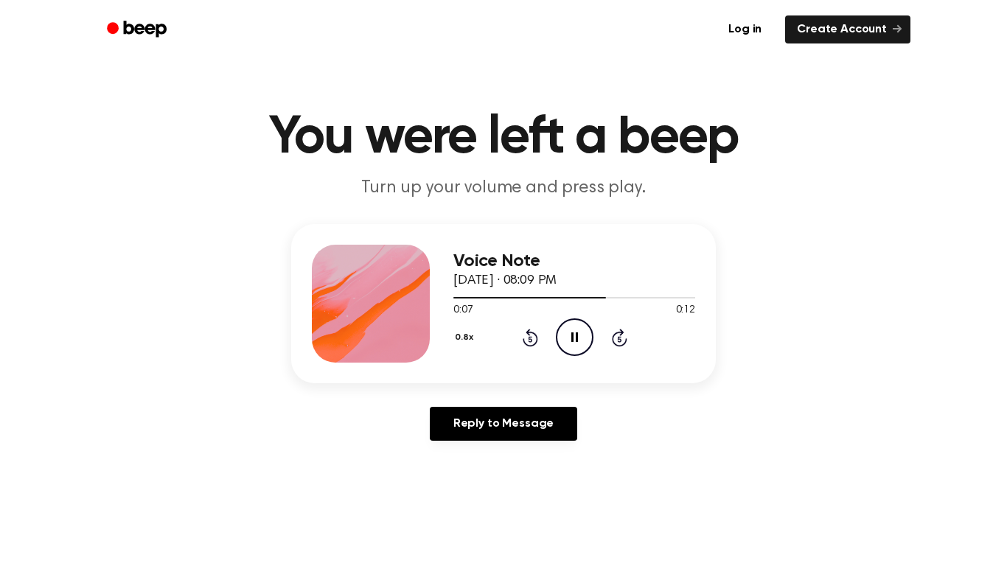
click at [530, 339] on icon at bounding box center [530, 339] width 4 height 6
click at [561, 323] on icon "Pause Audio" at bounding box center [575, 338] width 38 height 38
click at [594, 334] on div "0.8x Rewind 5 seconds Play Audio Skip 5 seconds" at bounding box center [574, 338] width 242 height 38
click at [590, 349] on icon "Play Audio" at bounding box center [575, 338] width 38 height 38
click at [526, 338] on icon "Rewind 5 seconds" at bounding box center [530, 337] width 16 height 19
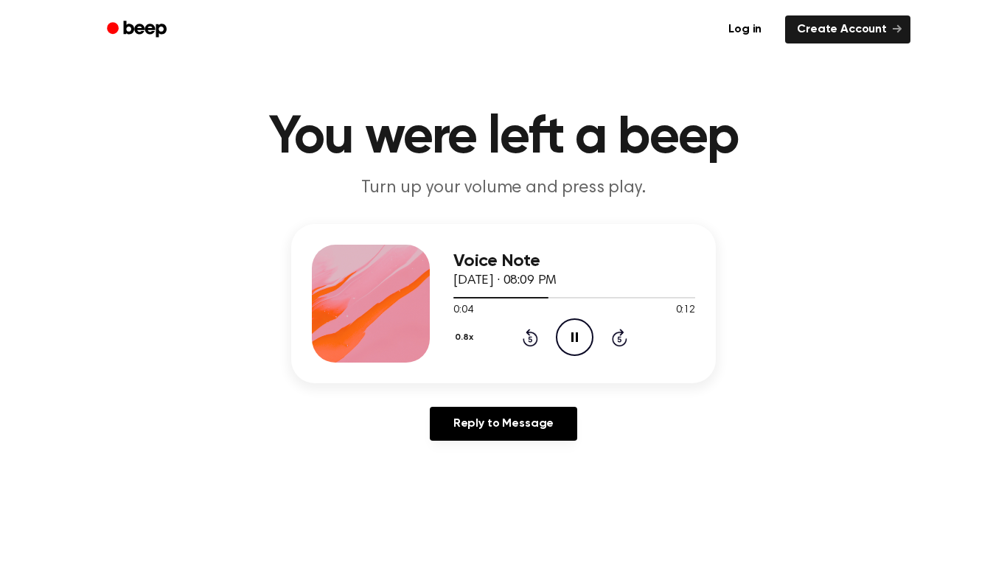
click at [530, 339] on icon at bounding box center [530, 339] width 4 height 6
